Goal: Task Accomplishment & Management: Complete application form

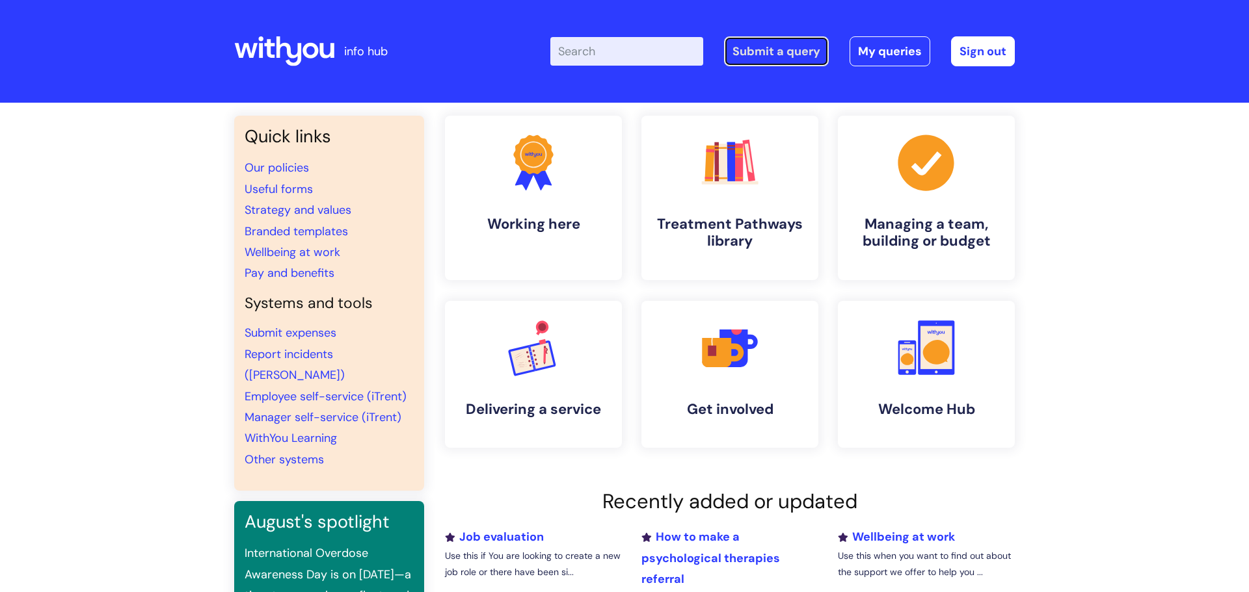
click at [760, 55] on link "Submit a query" at bounding box center [776, 51] width 105 height 30
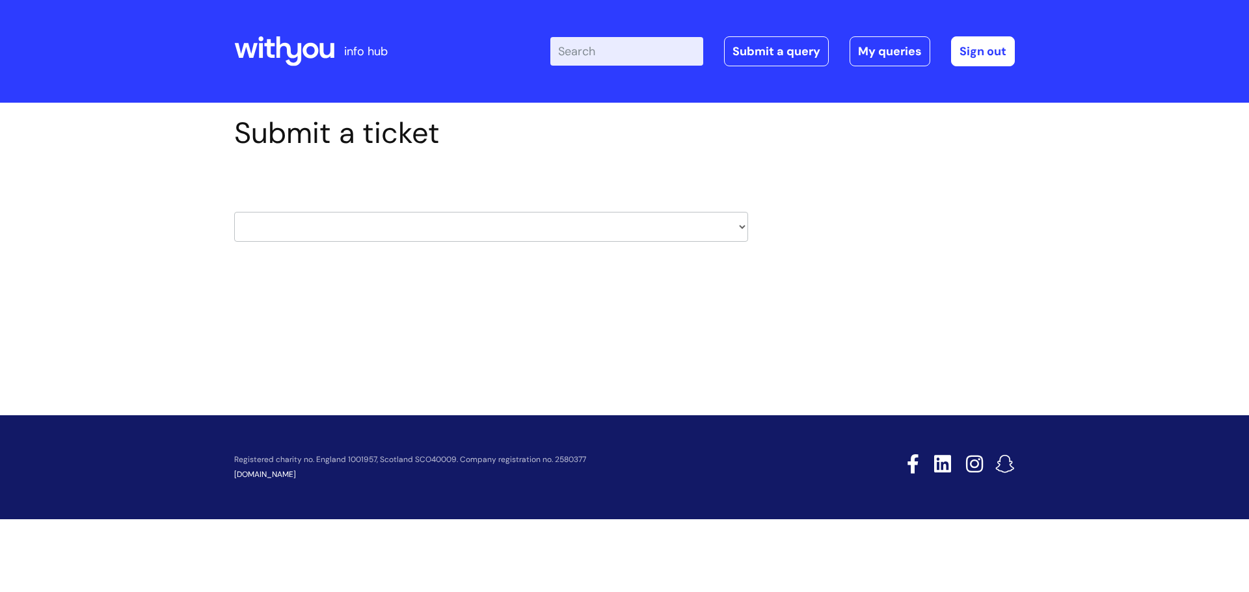
click at [731, 225] on select "HR / People IT and Support Clinical Drug Alerts Finance Accounts Data Support T…" at bounding box center [491, 227] width 514 height 30
select select "it_and_support"
click at [234, 212] on select "HR / People IT and Support Clinical Drug Alerts Finance Accounts Data Support T…" at bounding box center [491, 227] width 514 height 30
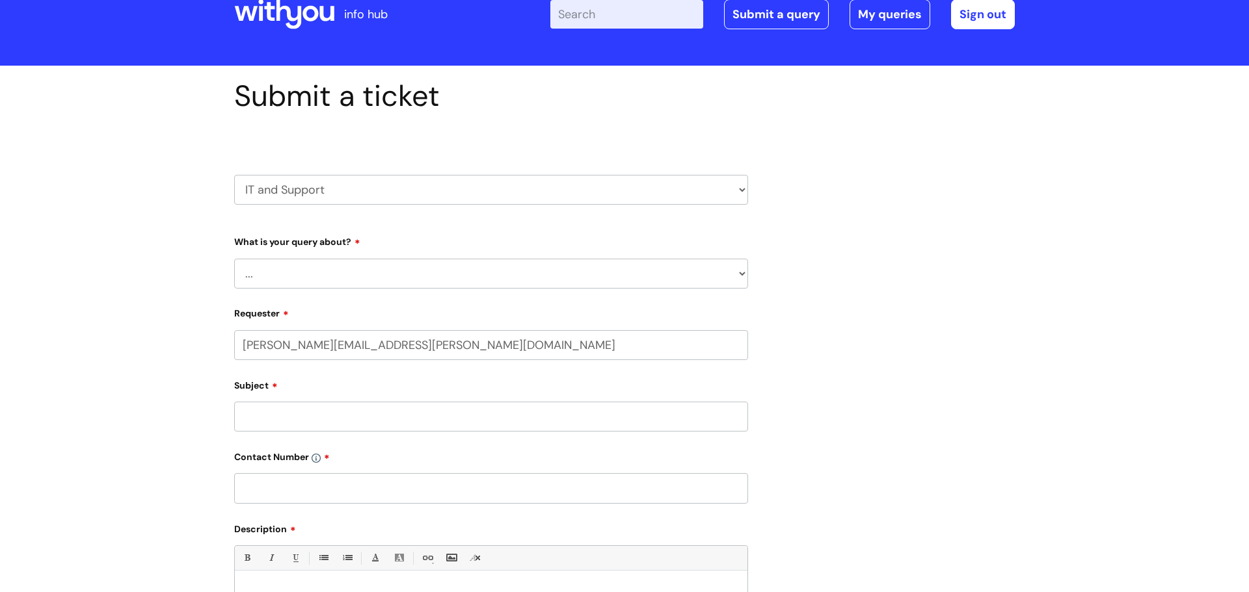
scroll to position [38, 0]
click at [542, 277] on select "... Mobile Phone Reset & MFA Accounts, Starters and Leavers IT Hardware issue I…" at bounding box center [491, 273] width 514 height 30
click at [234, 258] on select "... Mobile Phone Reset & MFA Accounts, Starters and Leavers IT Hardware issue I…" at bounding box center [491, 273] width 514 height 30
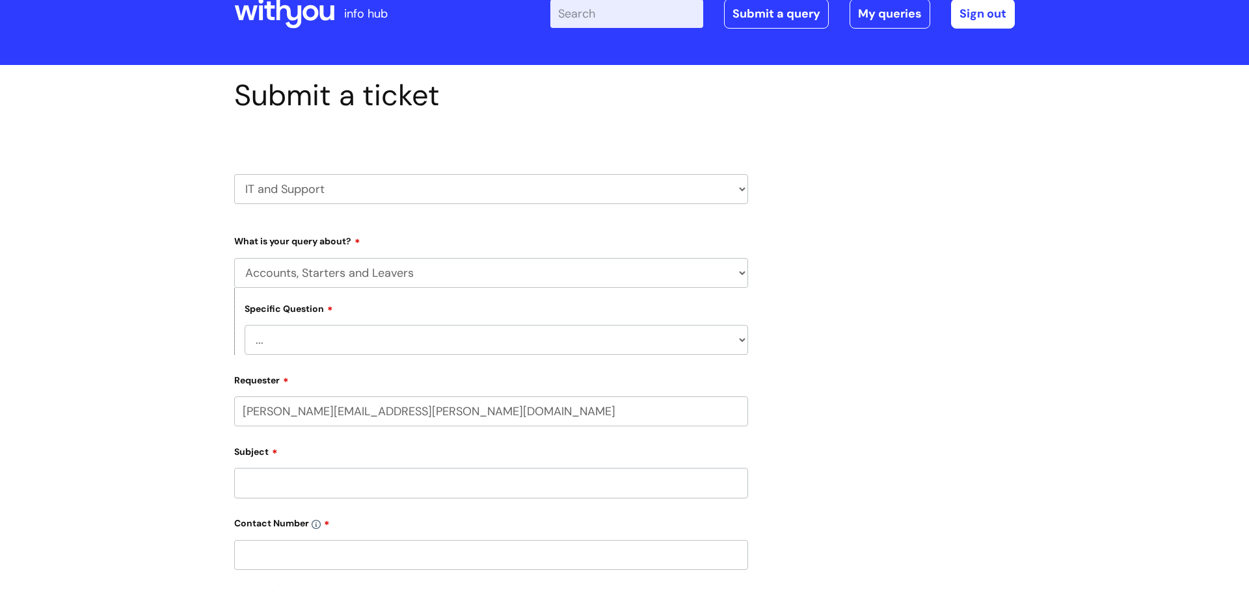
click at [513, 338] on select "... I have a new starter I have a leaver I need to make a change to an account …" at bounding box center [496, 340] width 503 height 30
click at [513, 340] on select "... I have a new starter I have a leaver I need to make a change to an account …" at bounding box center [496, 340] width 503 height 30
click at [531, 275] on select "... Mobile Phone Reset & MFA Accounts, Starters and Leavers IT Hardware issue I…" at bounding box center [491, 273] width 514 height 30
click at [234, 258] on select "... Mobile Phone Reset & MFA Accounts, Starters and Leavers IT Hardware issue I…" at bounding box center [491, 273] width 514 height 30
click at [524, 276] on select "... Mobile Phone Reset & MFA Accounts, Starters and Leavers IT Hardware issue I…" at bounding box center [491, 273] width 514 height 30
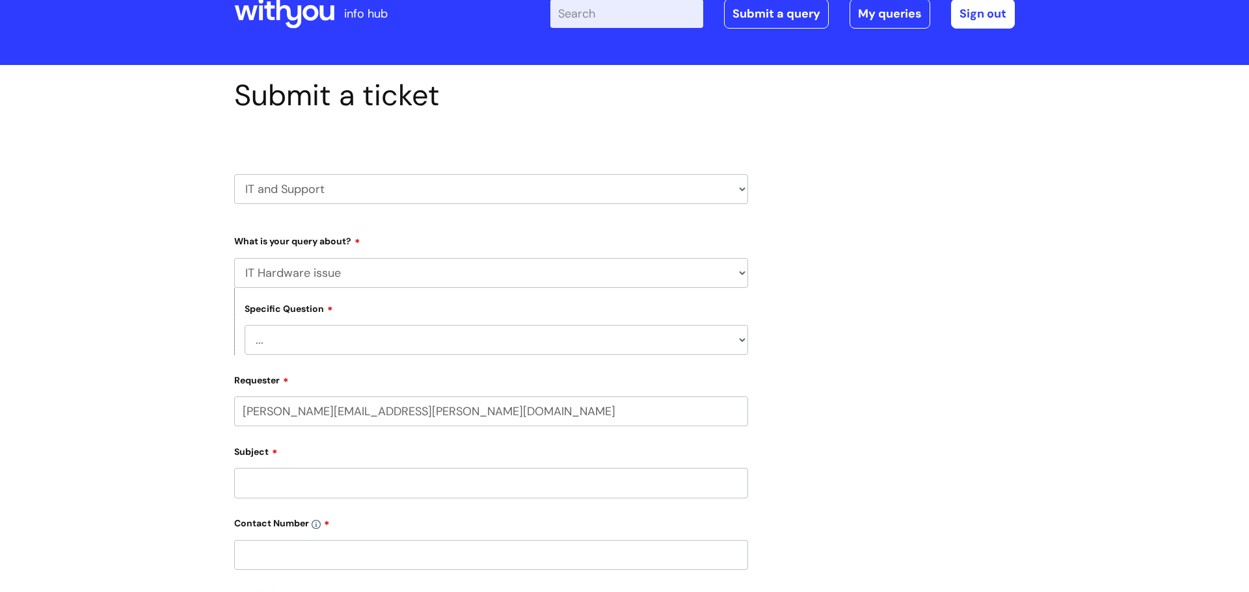
select select "System/software"
click at [234, 258] on select "... Mobile Phone Reset & MFA Accounts, Starters and Leavers IT Hardware issue I…" at bounding box center [491, 273] width 514 height 30
click at [497, 343] on select "... Halo PCMIS Iaptus NHS Email CJSM Email Mitel Another System Google (Workspa…" at bounding box center [496, 340] width 503 height 30
select select "NHS Email"
click at [245, 326] on select "... Halo PCMIS Iaptus NHS Email CJSM Email Mitel Another System Google (Workspa…" at bounding box center [496, 340] width 503 height 30
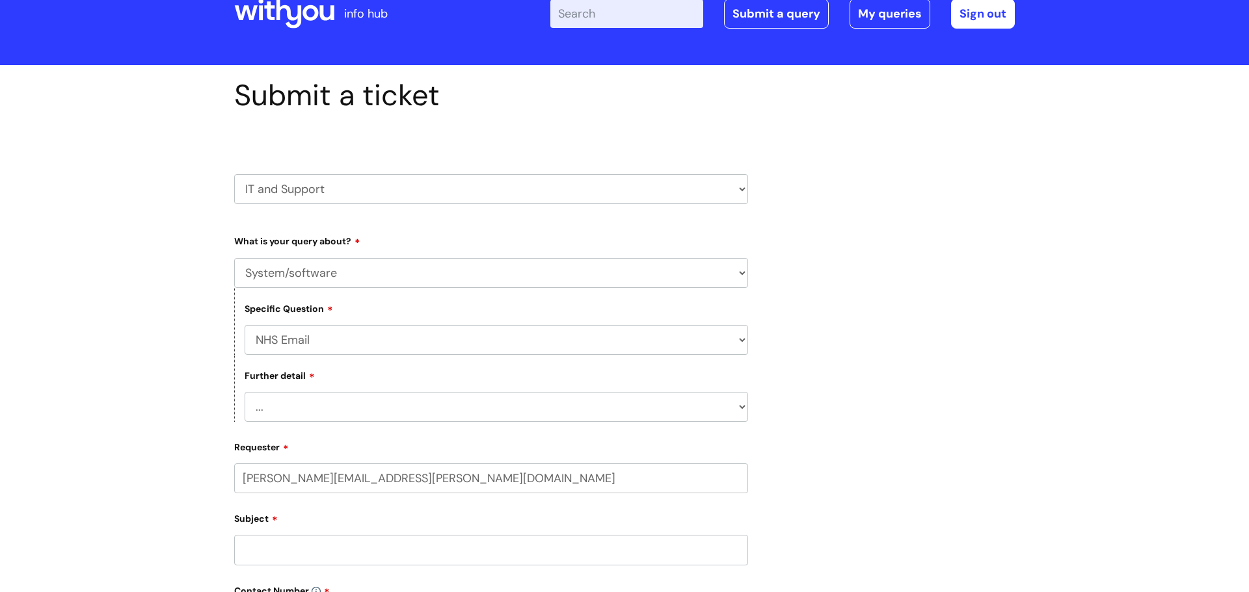
click at [461, 406] on select "... I’m having a problem logging into NHS.net I can’t send email in NHS.net I a…" at bounding box center [496, 407] width 503 height 30
select select "Something else"
click at [245, 393] on select "... I’m having a problem logging into NHS.net I can’t send email in NHS.net I a…" at bounding box center [496, 407] width 503 height 30
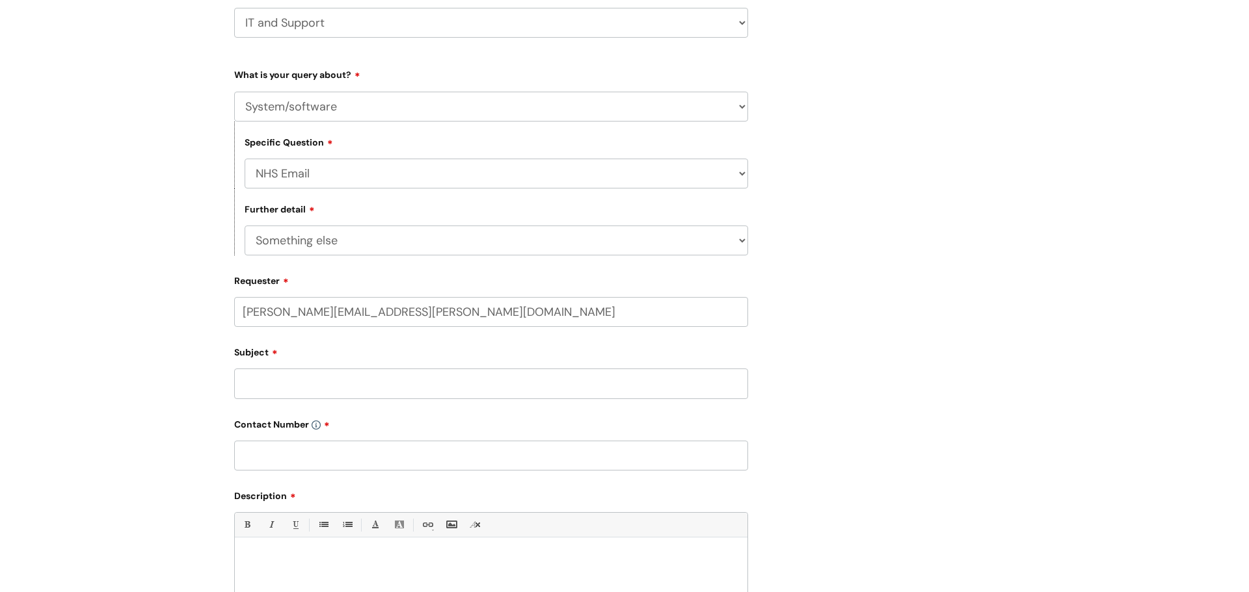
scroll to position [266, 0]
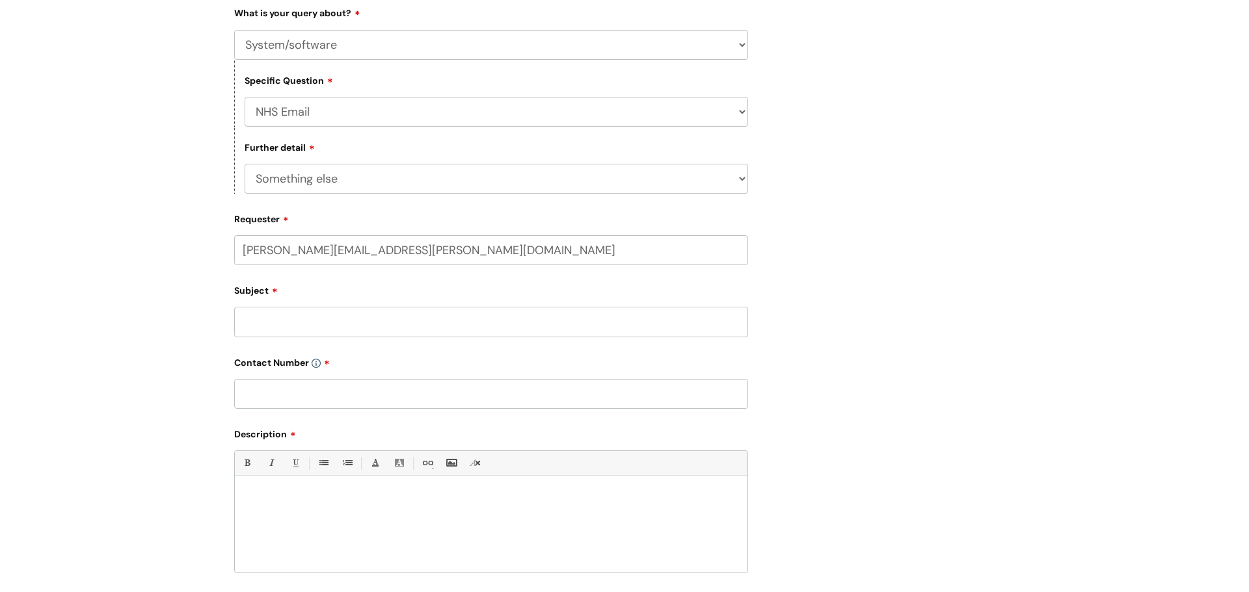
click at [414, 319] on input "Subject" at bounding box center [491, 322] width 514 height 30
type input "Shared mailbox"
click at [399, 400] on input "text" at bounding box center [491, 394] width 514 height 30
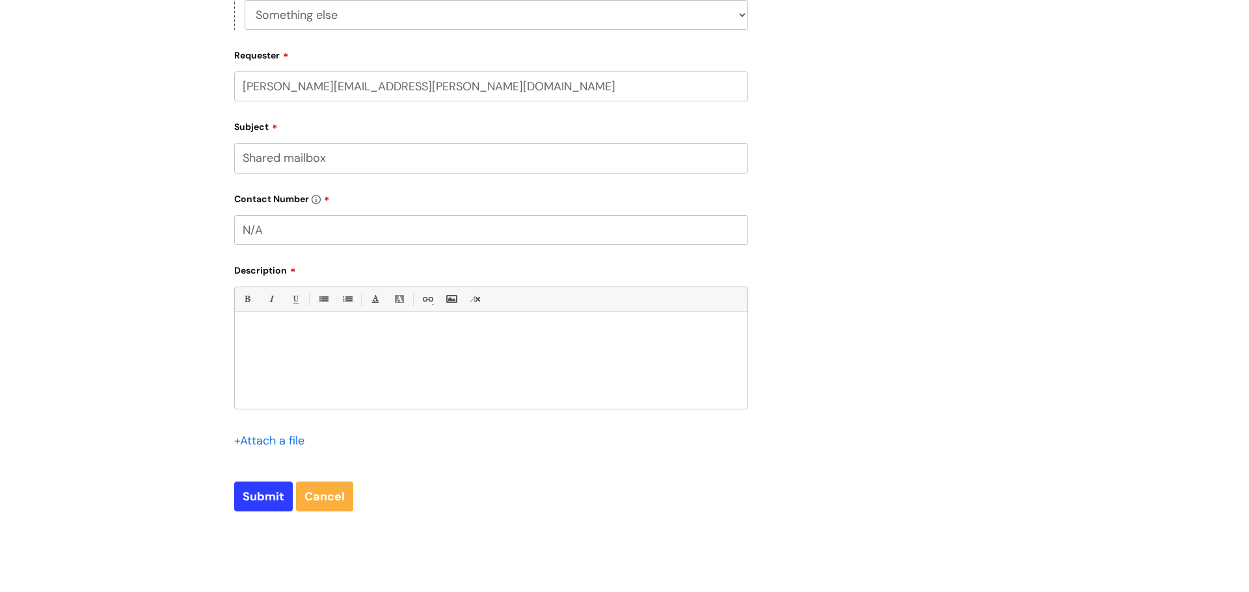
scroll to position [449, 0]
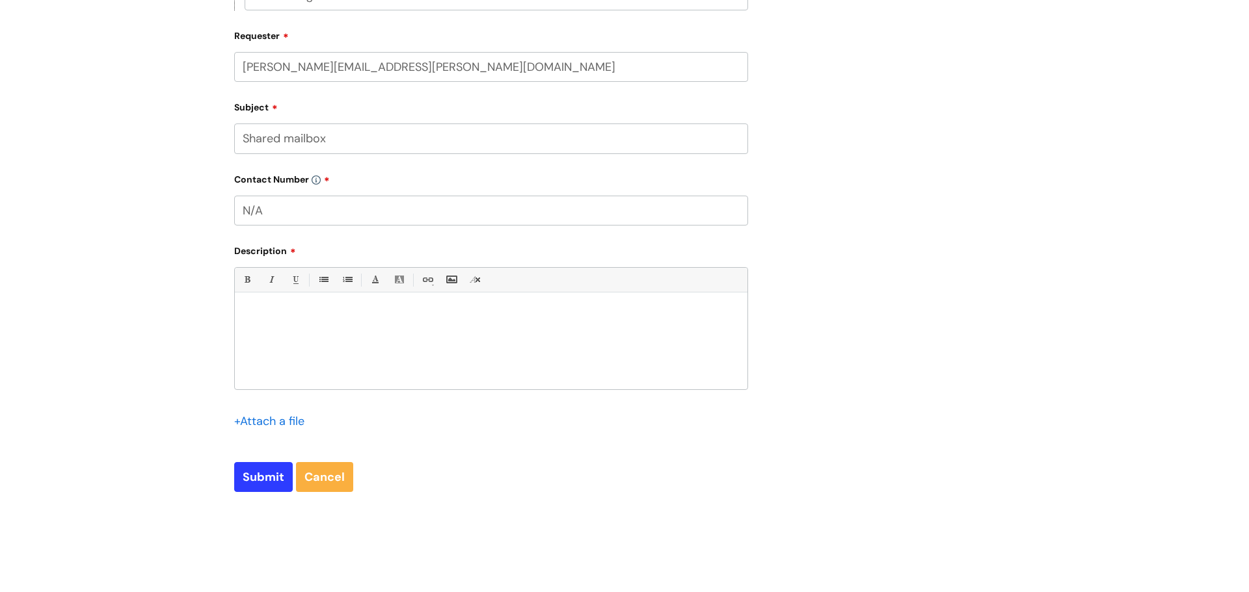
type input "N/A"
click at [382, 338] on div at bounding box center [491, 345] width 512 height 90
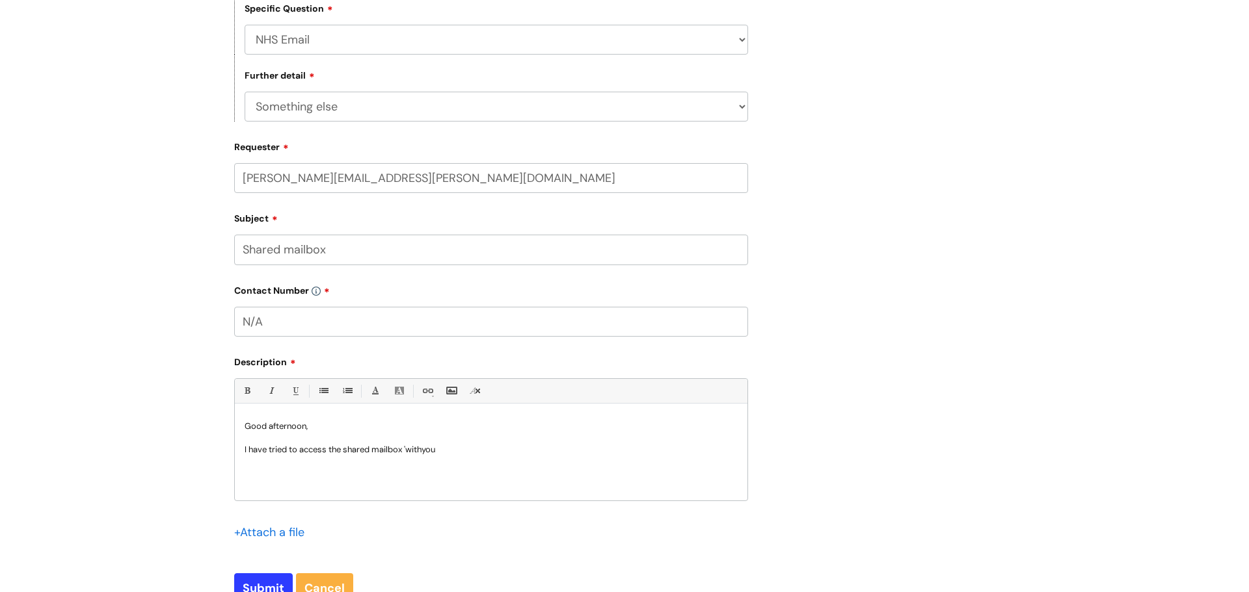
scroll to position [339, 0]
click at [494, 450] on p "I have tried to access the shared mailbox 'withyou.weston'" at bounding box center [491, 449] width 493 height 12
click at [527, 449] on p "I have tried to access the shared mailbox 'withyou.weston', but i dont' seem to…" at bounding box center [491, 454] width 493 height 23
click at [817, 415] on div "Submit a ticket HR / People IT and Support Clinical Drug Alerts Finance Account…" at bounding box center [624, 199] width 800 height 847
click at [527, 454] on p "I have tried to access the shared mailbox 'withyou.weston', but i dont' seem to…" at bounding box center [491, 454] width 493 height 23
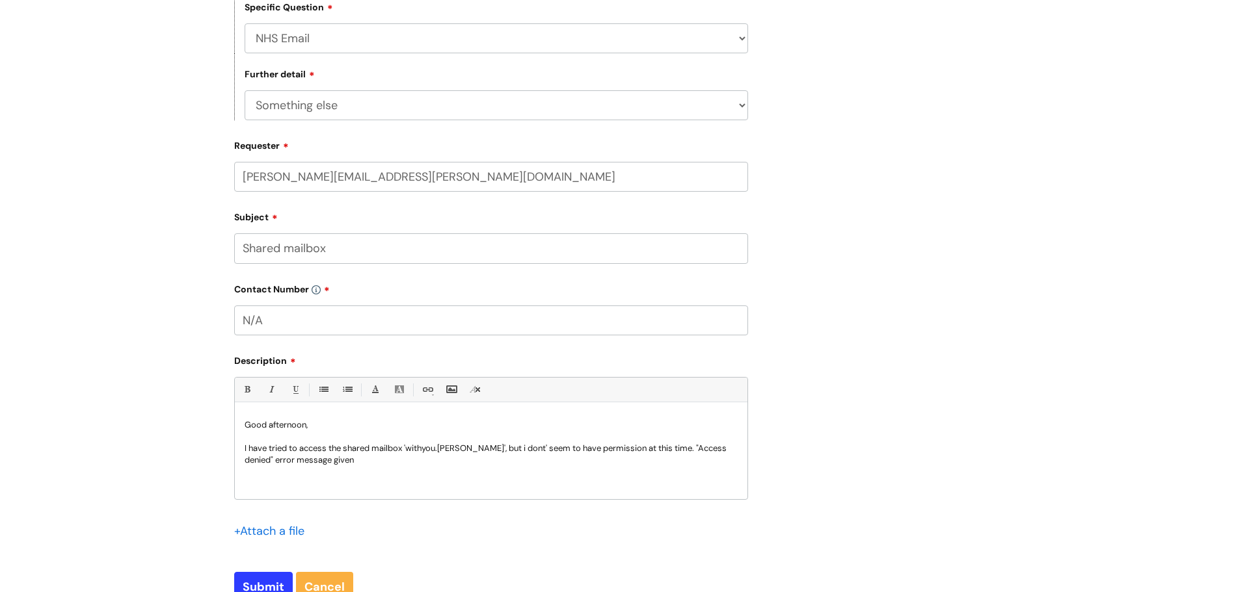
click at [517, 451] on p "I have tried to access the shared mailbox 'withyou.weston', but i dont' seem to…" at bounding box center [491, 454] width 493 height 23
click at [663, 450] on p "I have tried to access the shared mailbox 'withyou.weston', but i don't seem to…" at bounding box center [491, 454] width 493 height 23
drag, startPoint x: 465, startPoint y: 455, endPoint x: 462, endPoint y: 470, distance: 15.2
click at [464, 455] on p "I have tried to access the shared mailbox 'withyou.weston', but i don't seem to…" at bounding box center [491, 449] width 493 height 12
click at [457, 473] on p ""Access denied" error message given" at bounding box center [491, 472] width 493 height 12
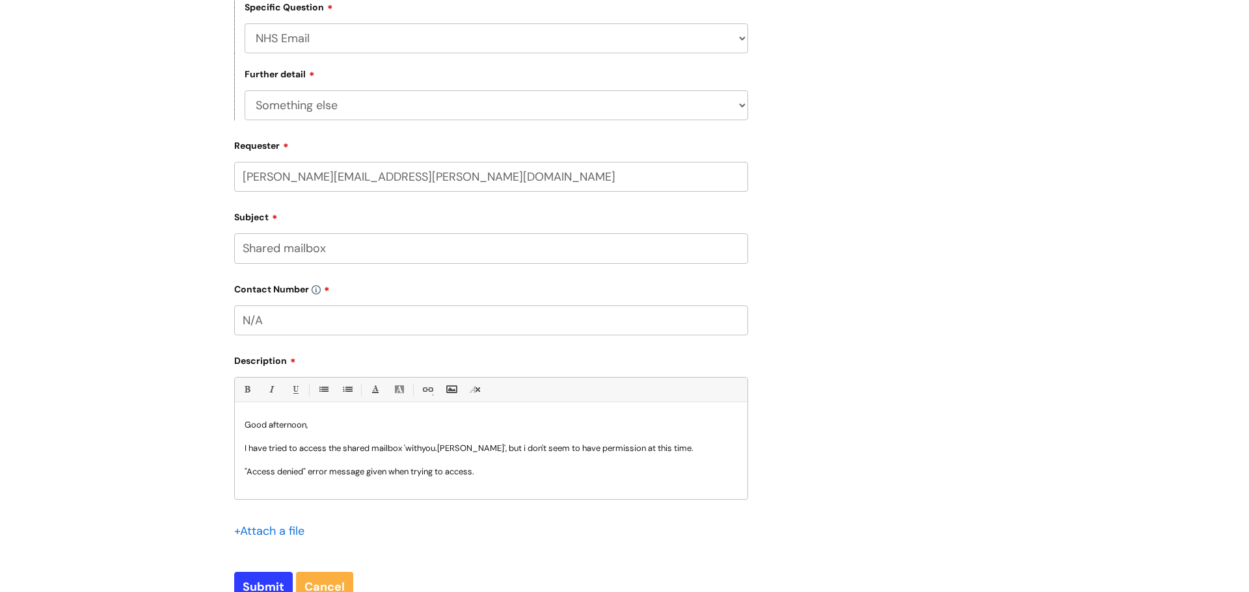
scroll to position [1, 0]
click at [473, 447] on p "I have tried to access the shared mailbox 'withyou.weston', but i don't seem to…" at bounding box center [491, 448] width 493 height 12
click at [293, 538] on input "file" at bounding box center [266, 530] width 65 height 16
click at [533, 469] on p ""Access denied" error message given when trying to access." at bounding box center [491, 471] width 493 height 12
click at [484, 453] on p "I have tried to access the shared mailbox 'withyou.weston' (on but i don't seem…" at bounding box center [491, 448] width 493 height 12
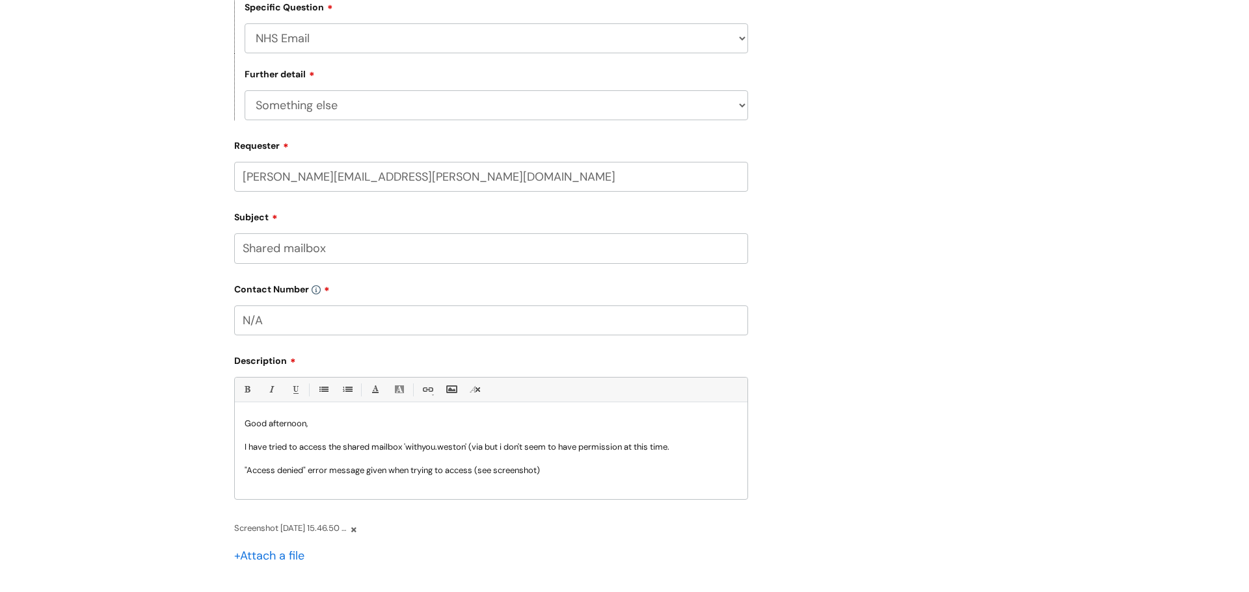
click at [479, 475] on p ""Access denied" error message given when trying to access (see screenshot)" at bounding box center [491, 471] width 493 height 12
click at [488, 442] on p at bounding box center [491, 436] width 493 height 12
click at [490, 452] on p "I have tried to access the shared mailbox 'withyou.weston' (via but i don't see…" at bounding box center [491, 448] width 493 height 12
click at [611, 477] on p ""Access denied" error message given when trying to access mailbox (see screensh…" at bounding box center [491, 483] width 493 height 12
click at [243, 496] on div "Good afternoon, I have tried to access the shared mailbox 'withyou.weston' (via…" at bounding box center [491, 455] width 512 height 90
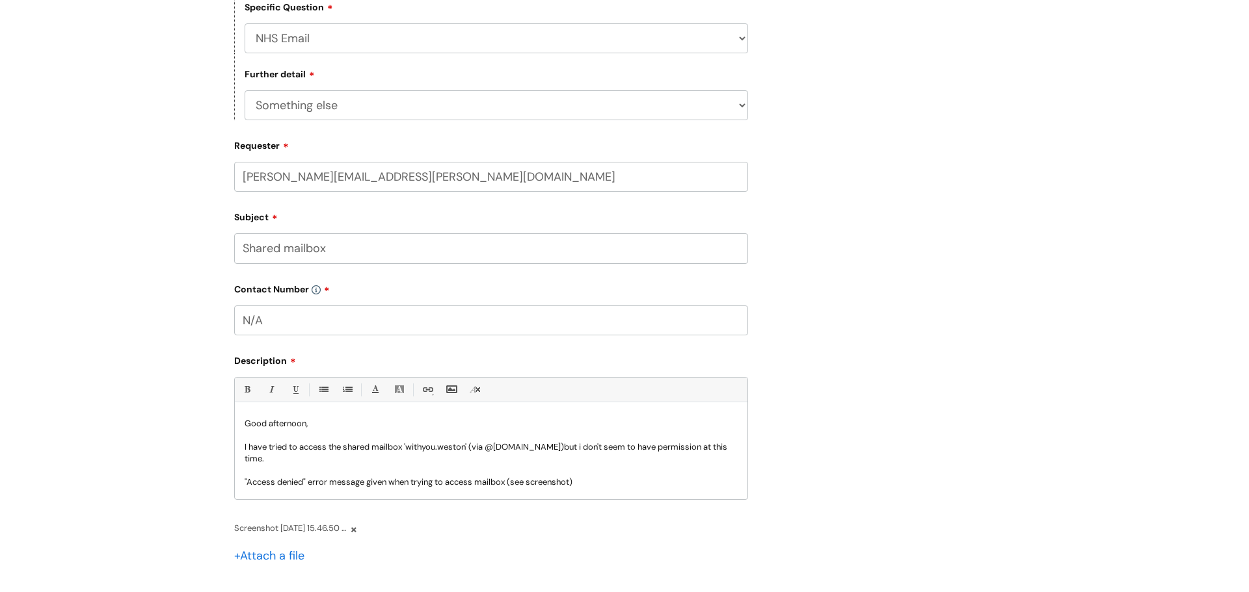
click at [386, 500] on p "My nhs email is: craig.fleming2@nhs,net" at bounding box center [491, 506] width 493 height 12
click at [445, 500] on p "My nhs email is: [PERSON_NAME][EMAIL_ADDRESS][DOMAIN_NAME]" at bounding box center [491, 506] width 493 height 12
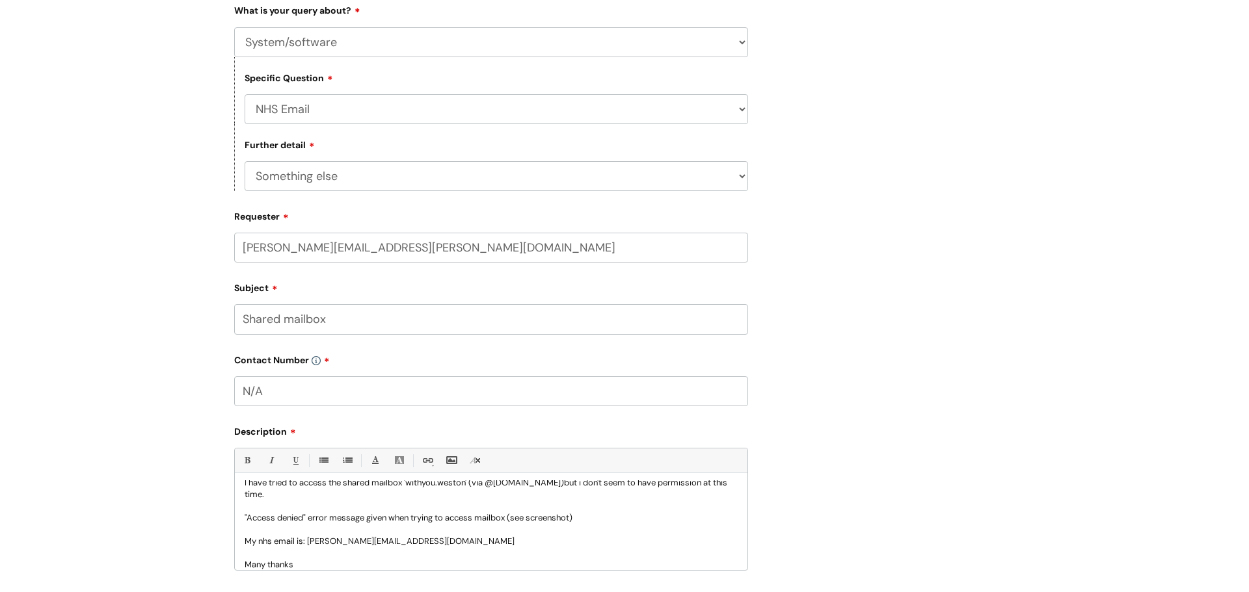
scroll to position [550, 0]
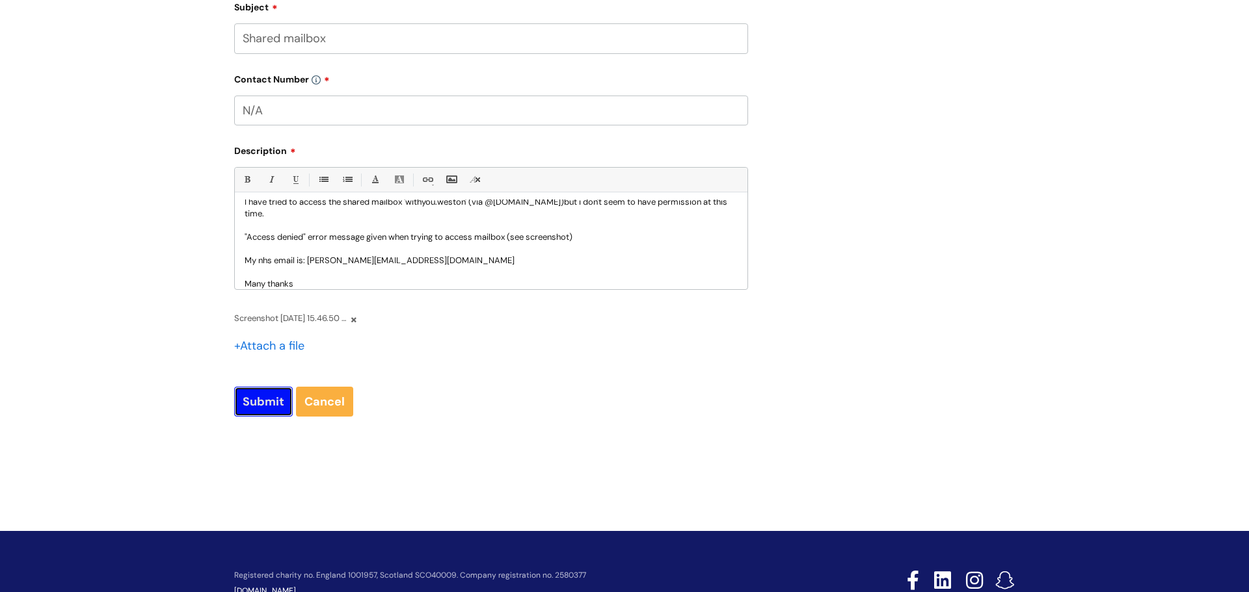
click at [256, 403] on input "Submit" at bounding box center [263, 402] width 59 height 30
type input "Please Wait..."
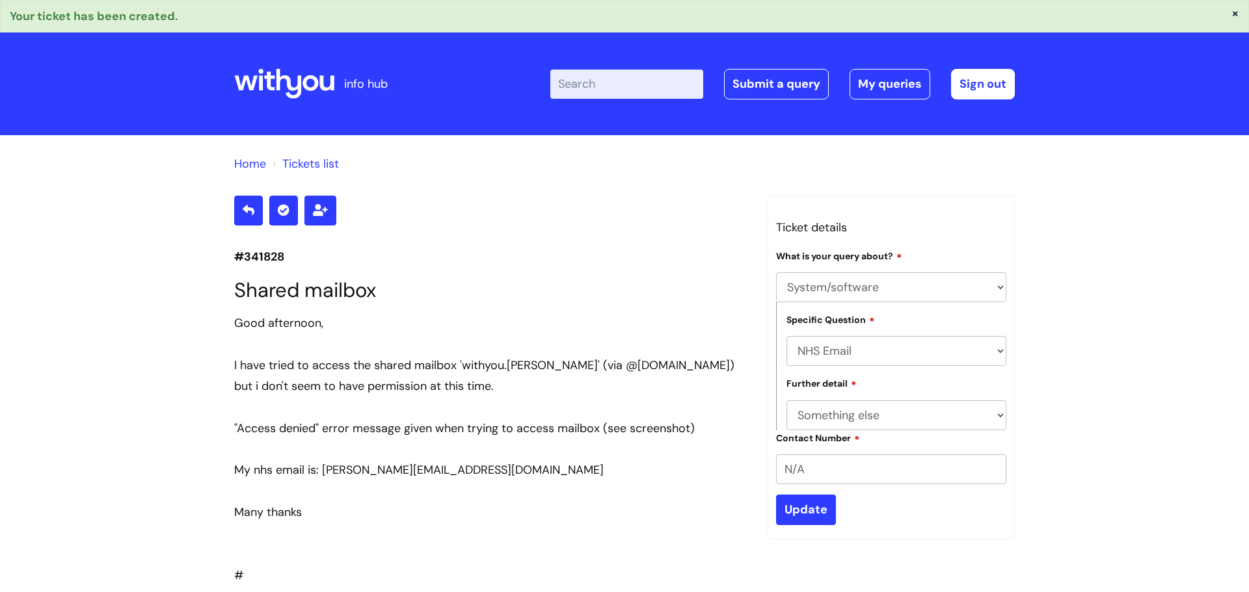
select select "System/software"
select select "NHS Email"
select select "Something else"
click at [880, 93] on link "My queries" at bounding box center [889, 84] width 81 height 30
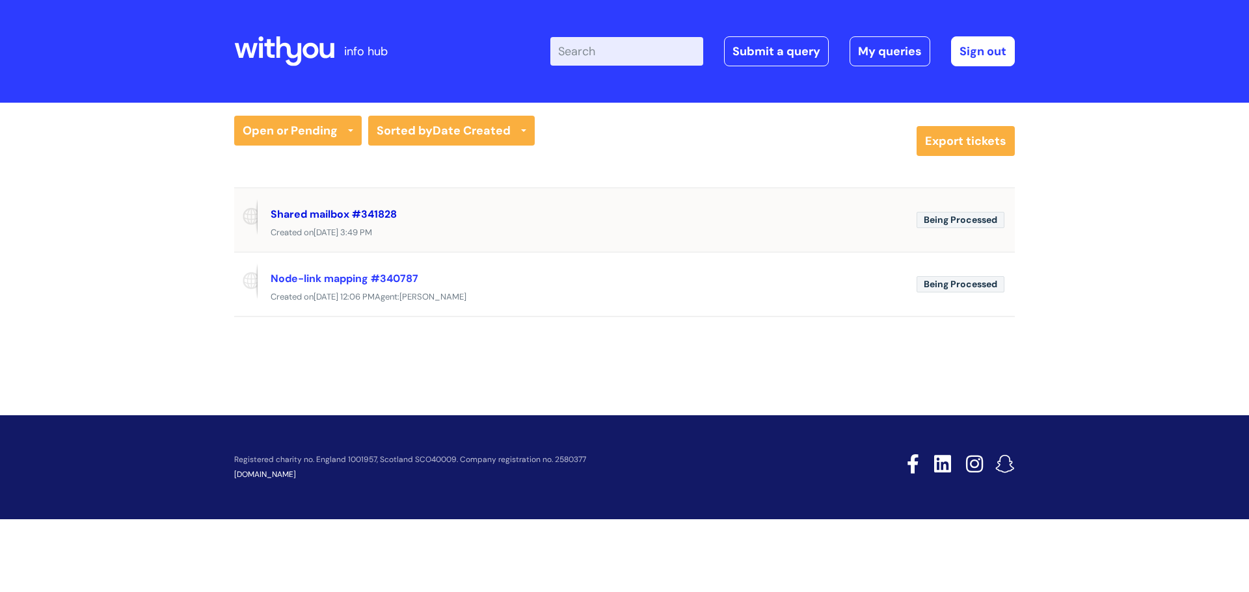
click at [348, 215] on link "Shared mailbox #341828" at bounding box center [334, 214] width 126 height 14
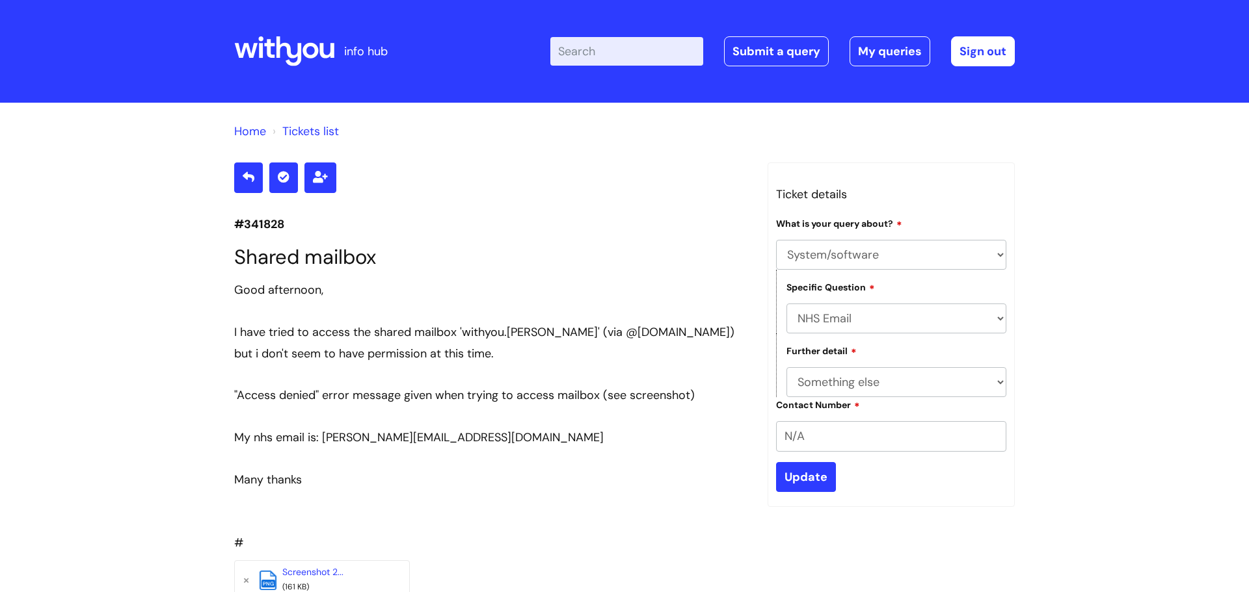
select select "System/software"
select select "NHS Email"
select select "Something else"
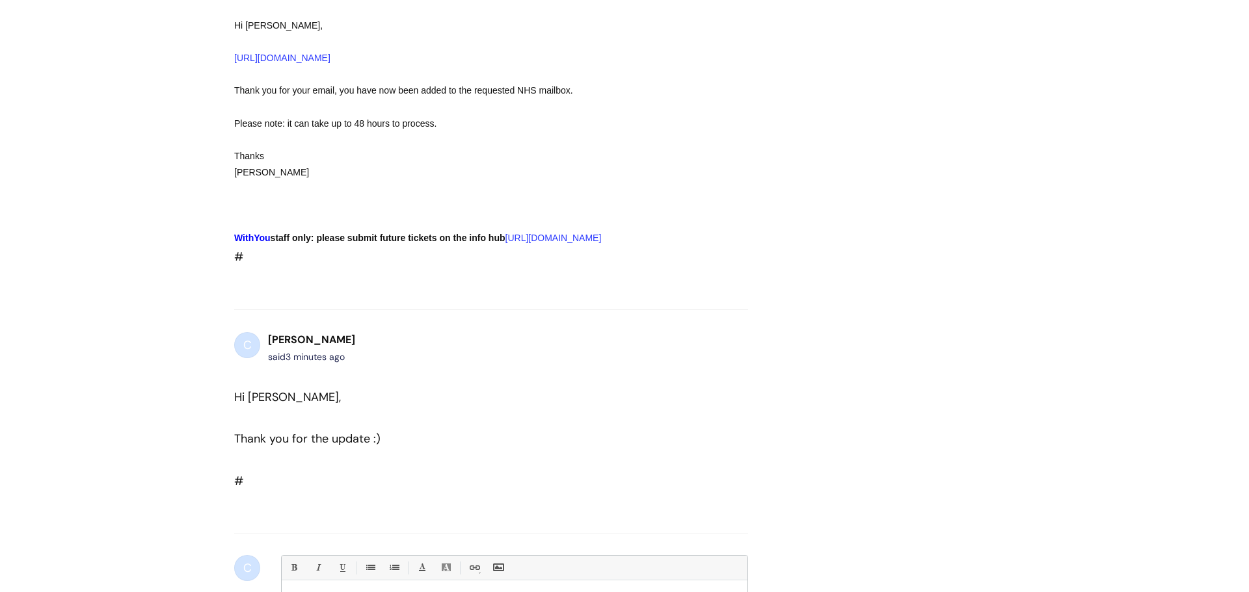
scroll to position [600, 0]
